Goal: Information Seeking & Learning: Learn about a topic

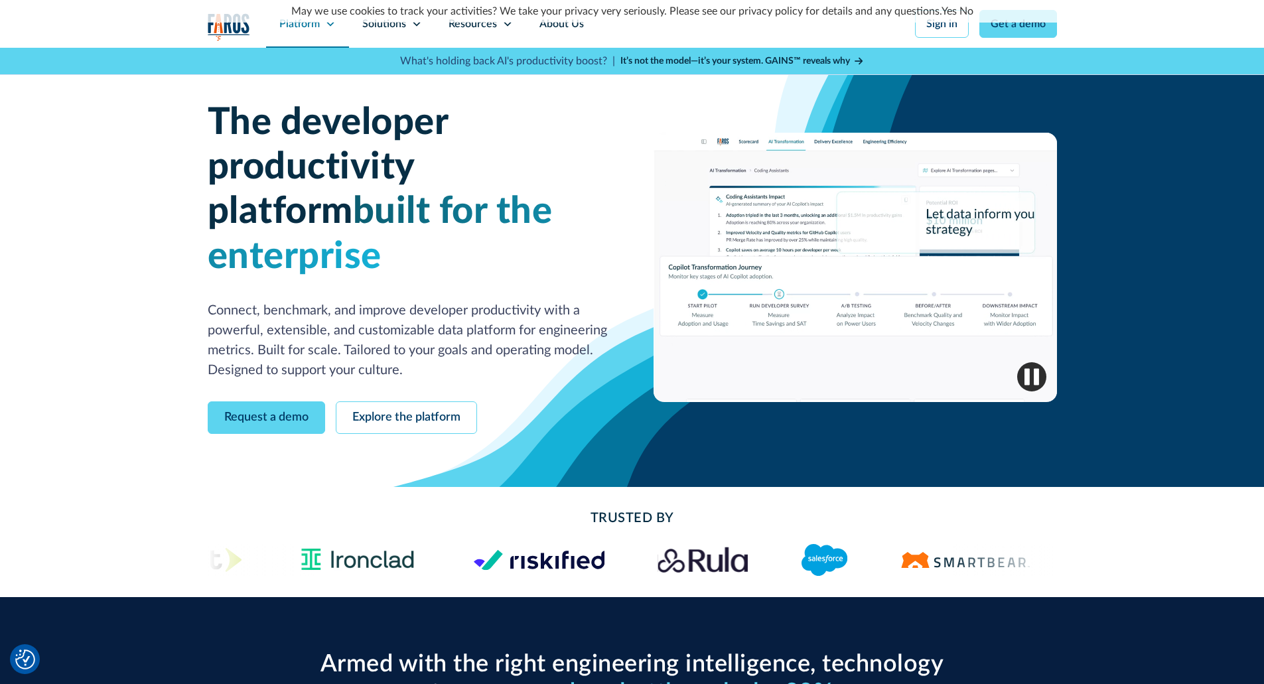
click at [325, 25] on icon at bounding box center [330, 24] width 11 height 11
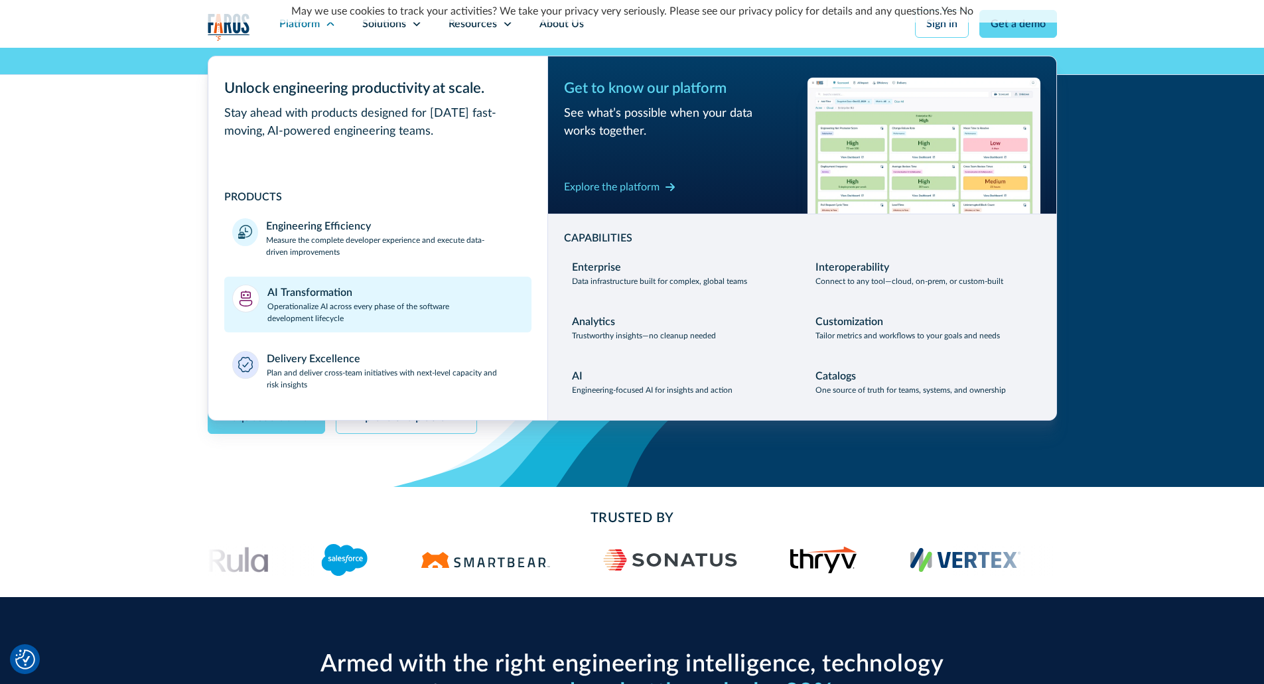
click at [332, 285] on div "AI Transformation" at bounding box center [309, 293] width 85 height 16
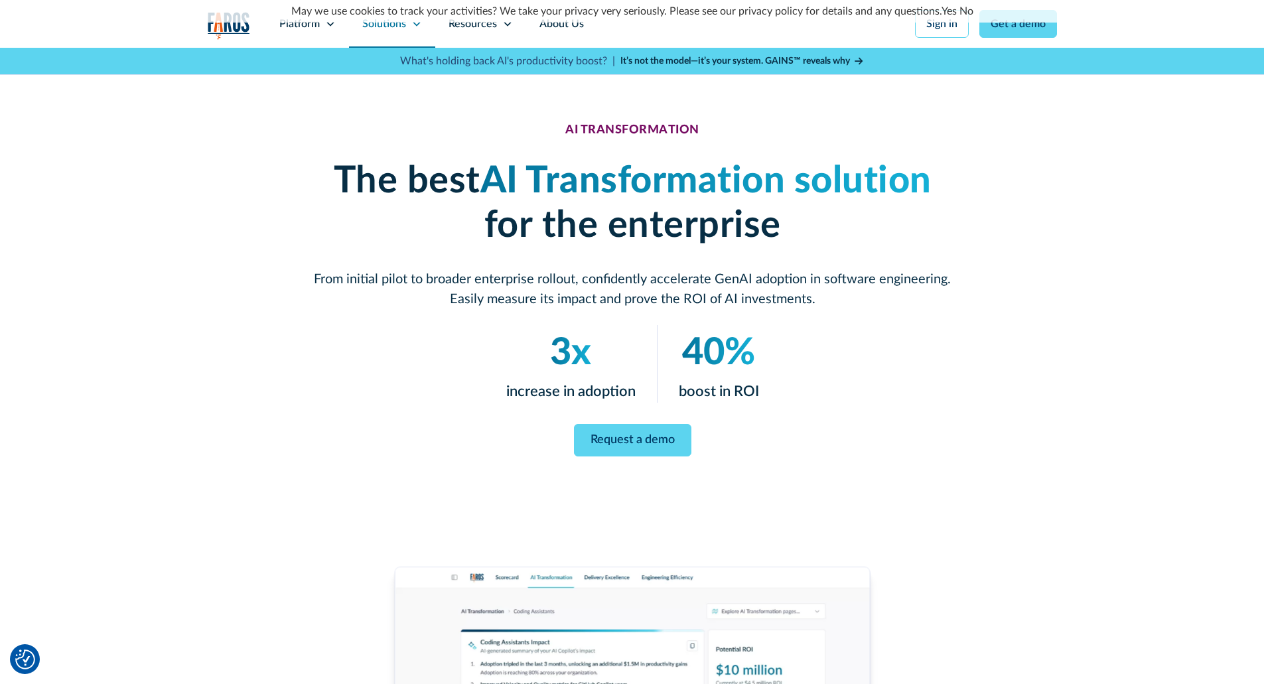
drag, startPoint x: 0, startPoint y: 0, endPoint x: 402, endPoint y: 25, distance: 402.8
click at [402, 25] on div "Solutions" at bounding box center [384, 24] width 44 height 16
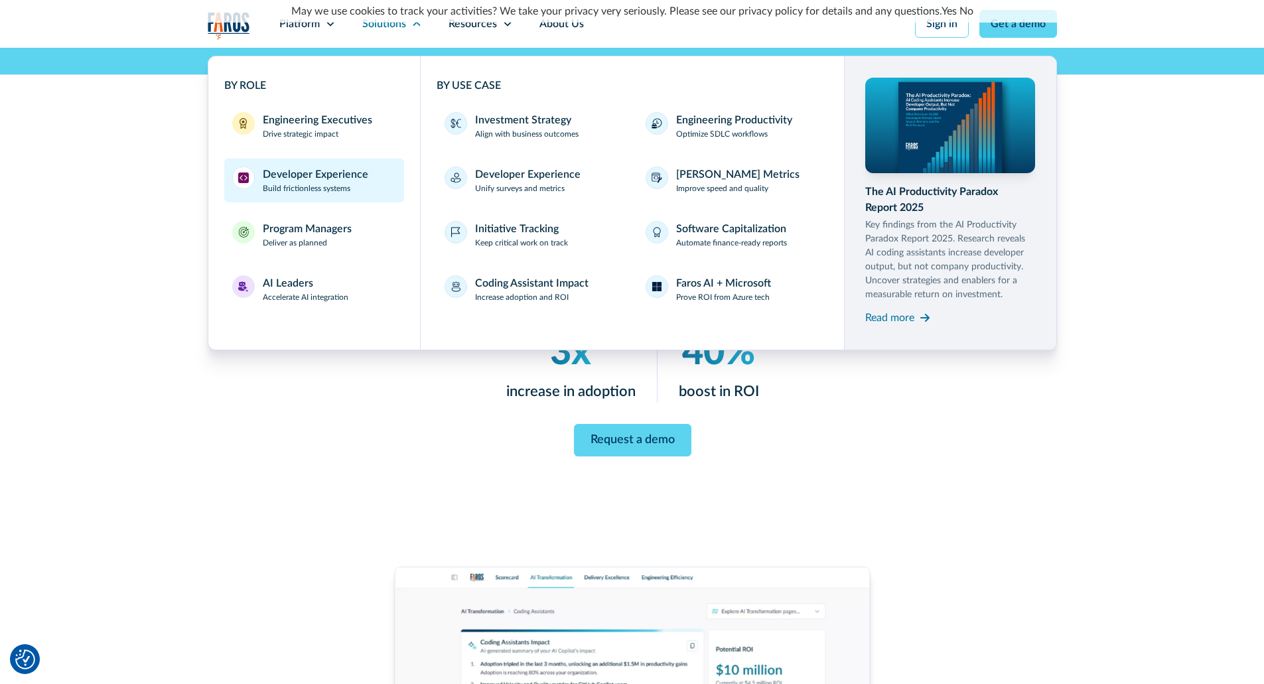
click at [336, 182] on div "Developer Experience" at bounding box center [315, 175] width 105 height 16
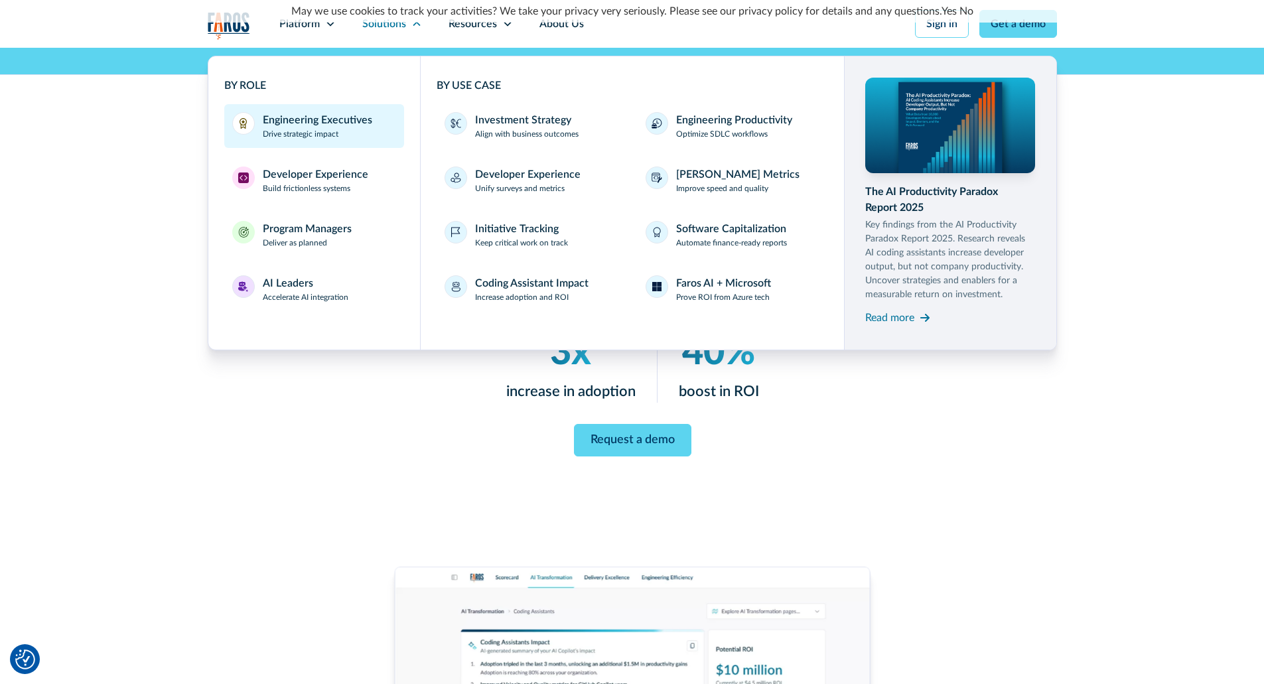
click at [345, 135] on div "Engineering Executives Drive strategic impact" at bounding box center [317, 126] width 109 height 28
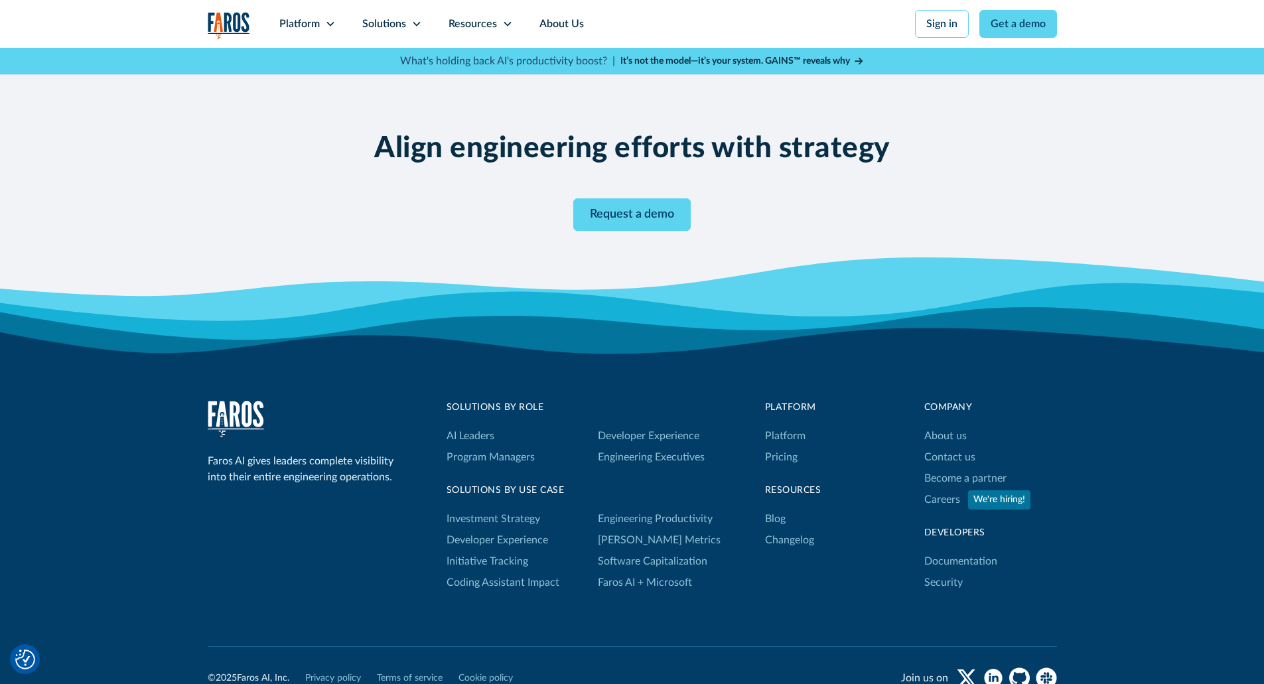
scroll to position [2455, 0]
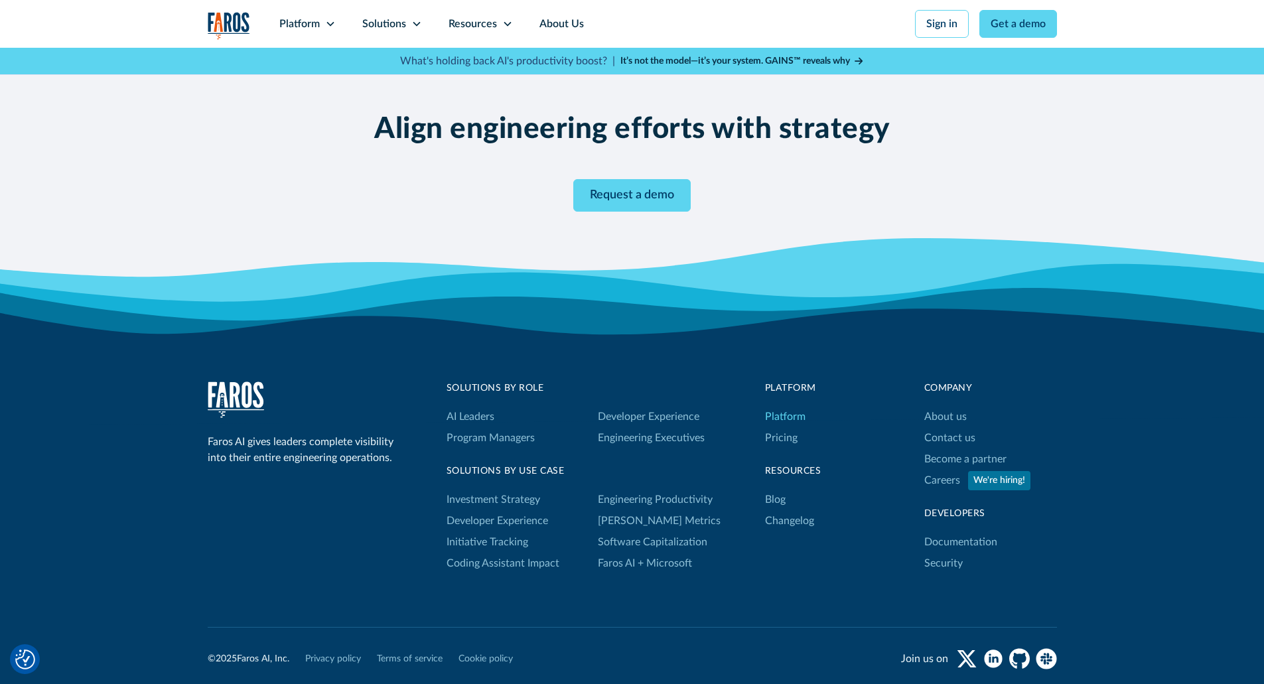
click at [799, 412] on link "Platform" at bounding box center [785, 416] width 40 height 21
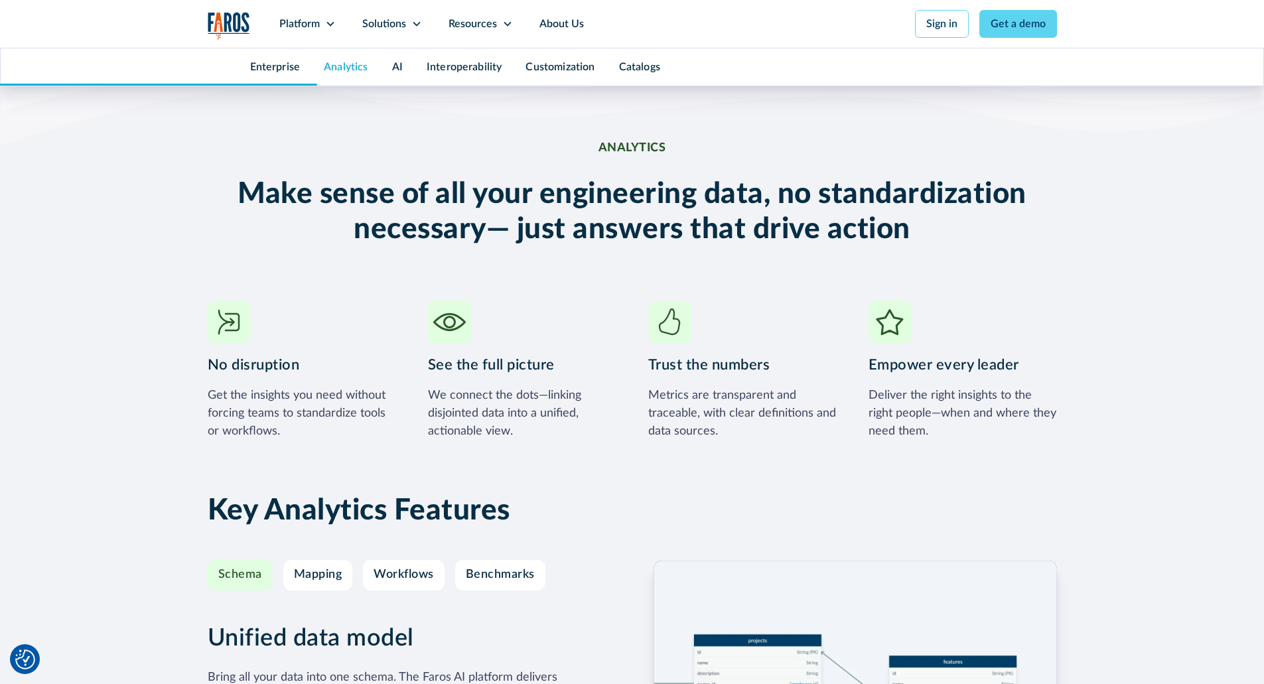
scroll to position [2189, 0]
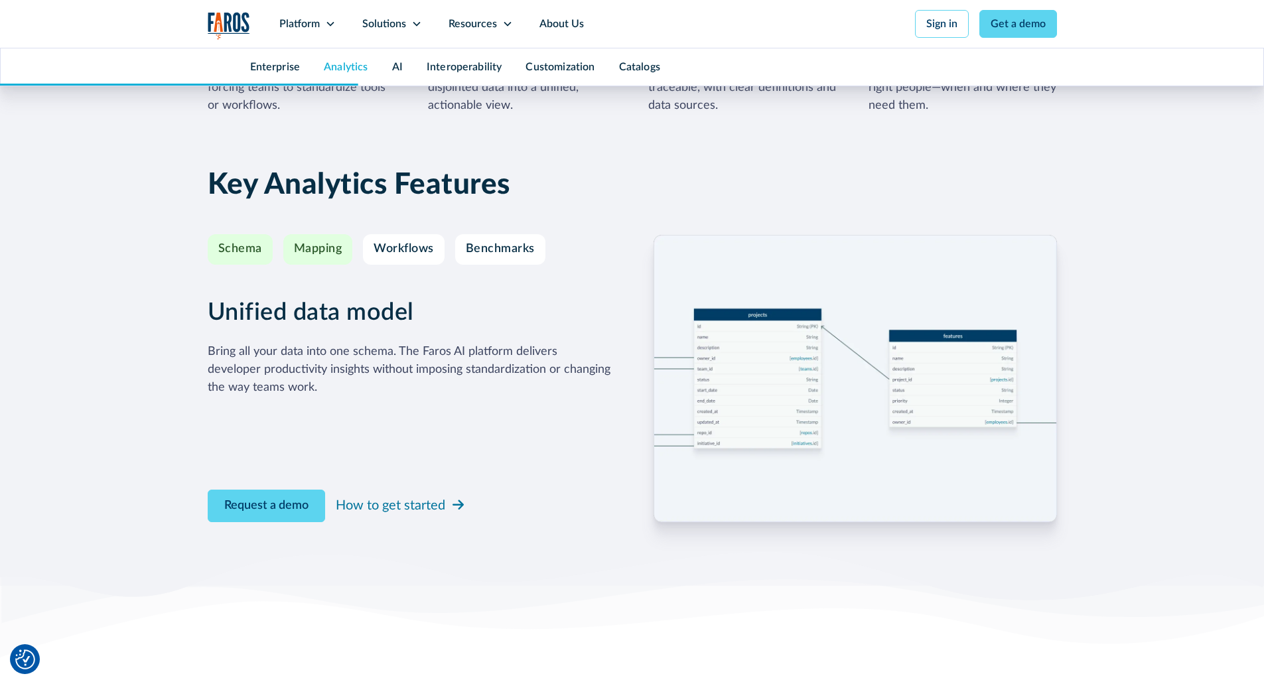
click at [309, 240] on link "Mapping" at bounding box center [318, 249] width 70 height 31
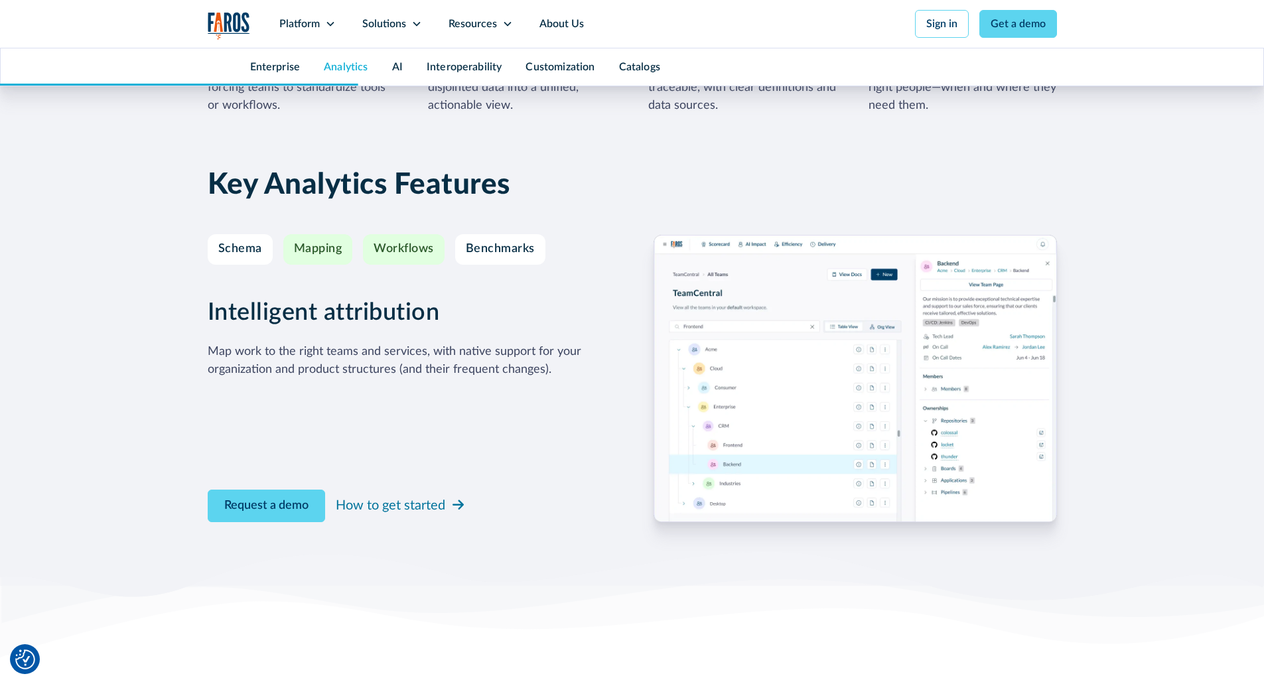
click at [401, 243] on div "Workflows" at bounding box center [404, 249] width 60 height 15
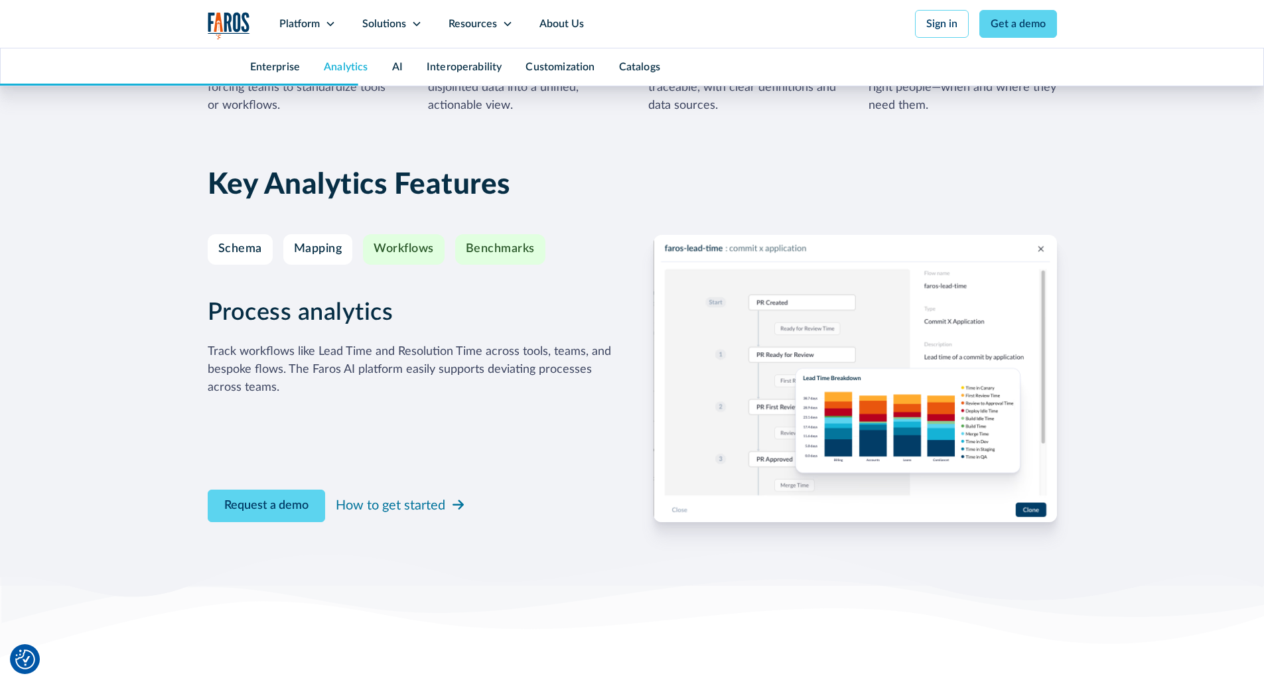
click at [498, 253] on div "Benchmarks" at bounding box center [500, 249] width 69 height 15
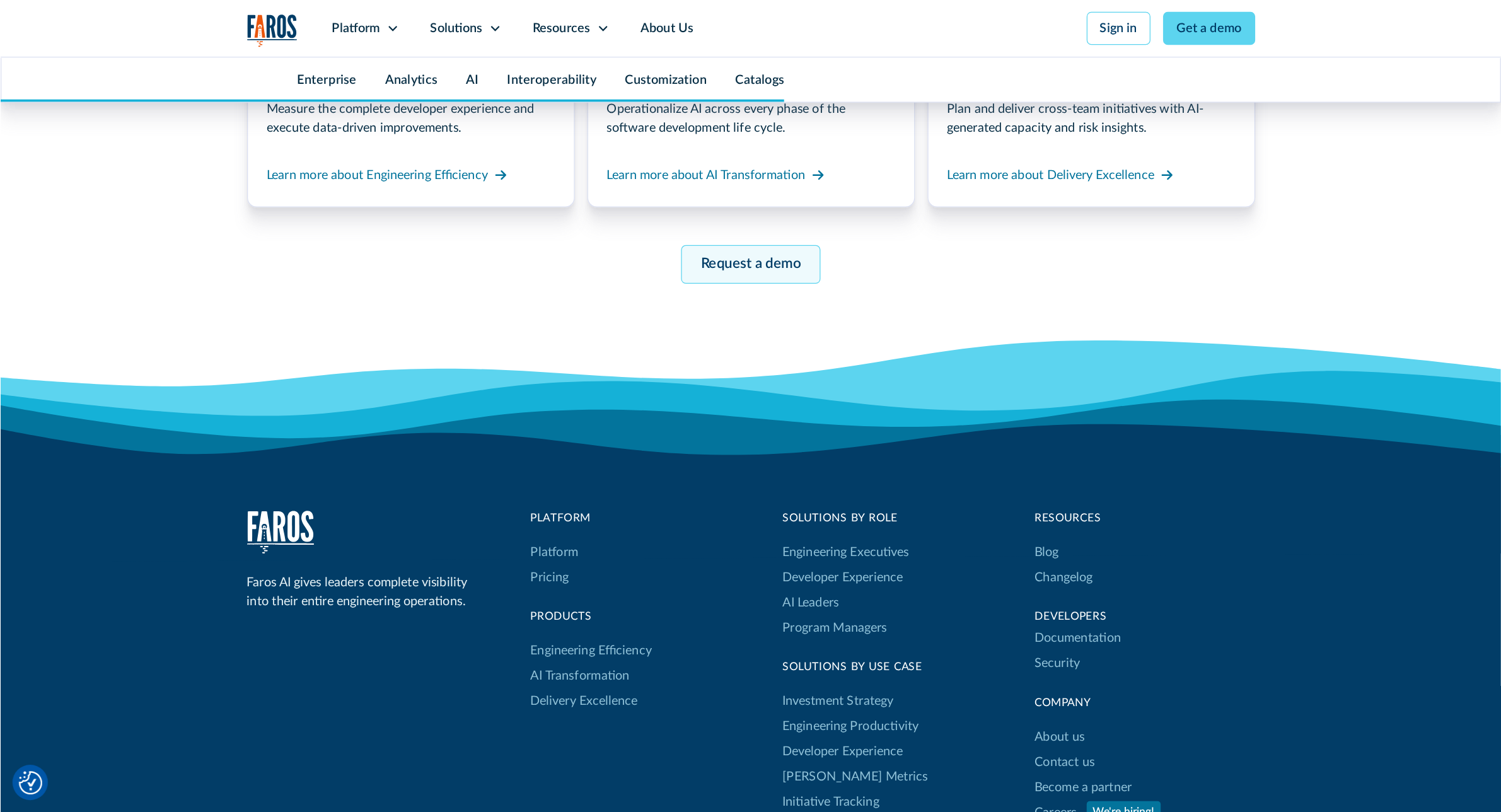
scroll to position [6238, 0]
